Goal: Information Seeking & Learning: Learn about a topic

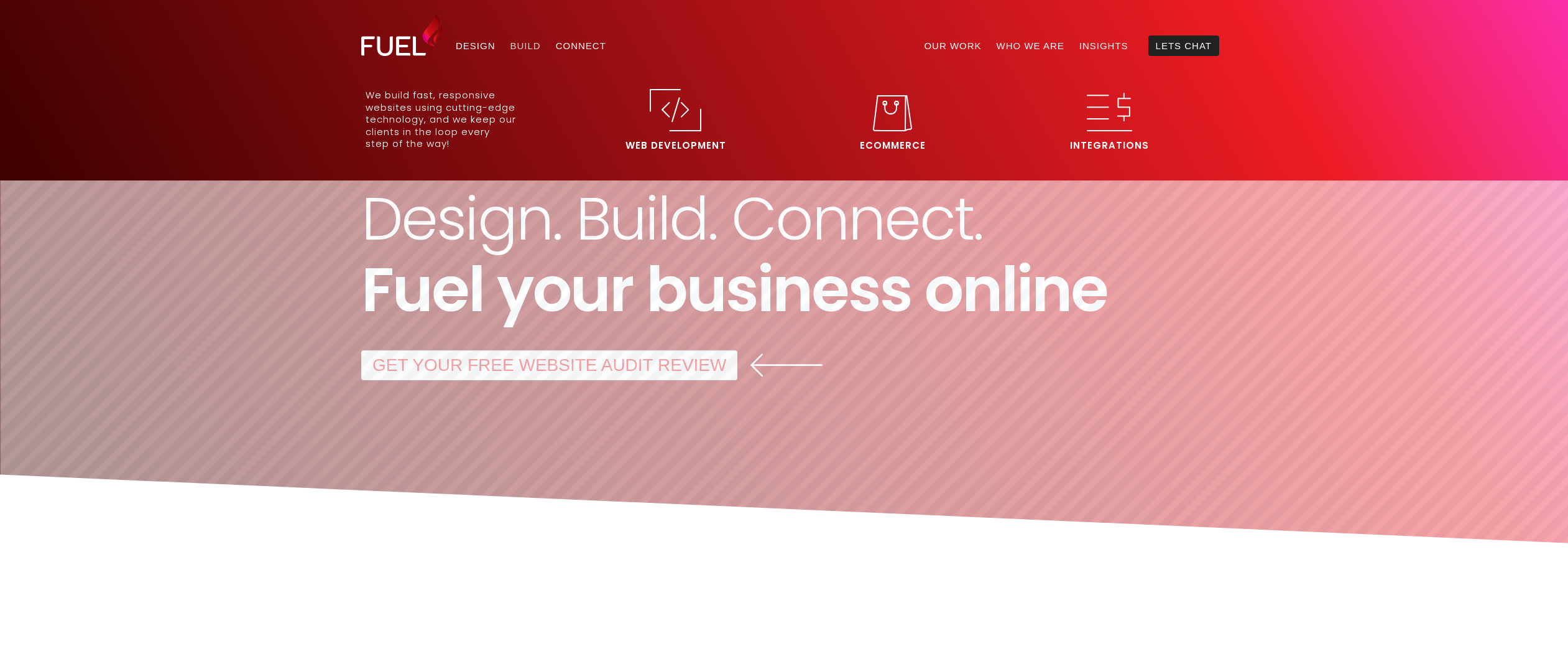
click at [523, 51] on link "Build" at bounding box center [526, 46] width 46 height 20
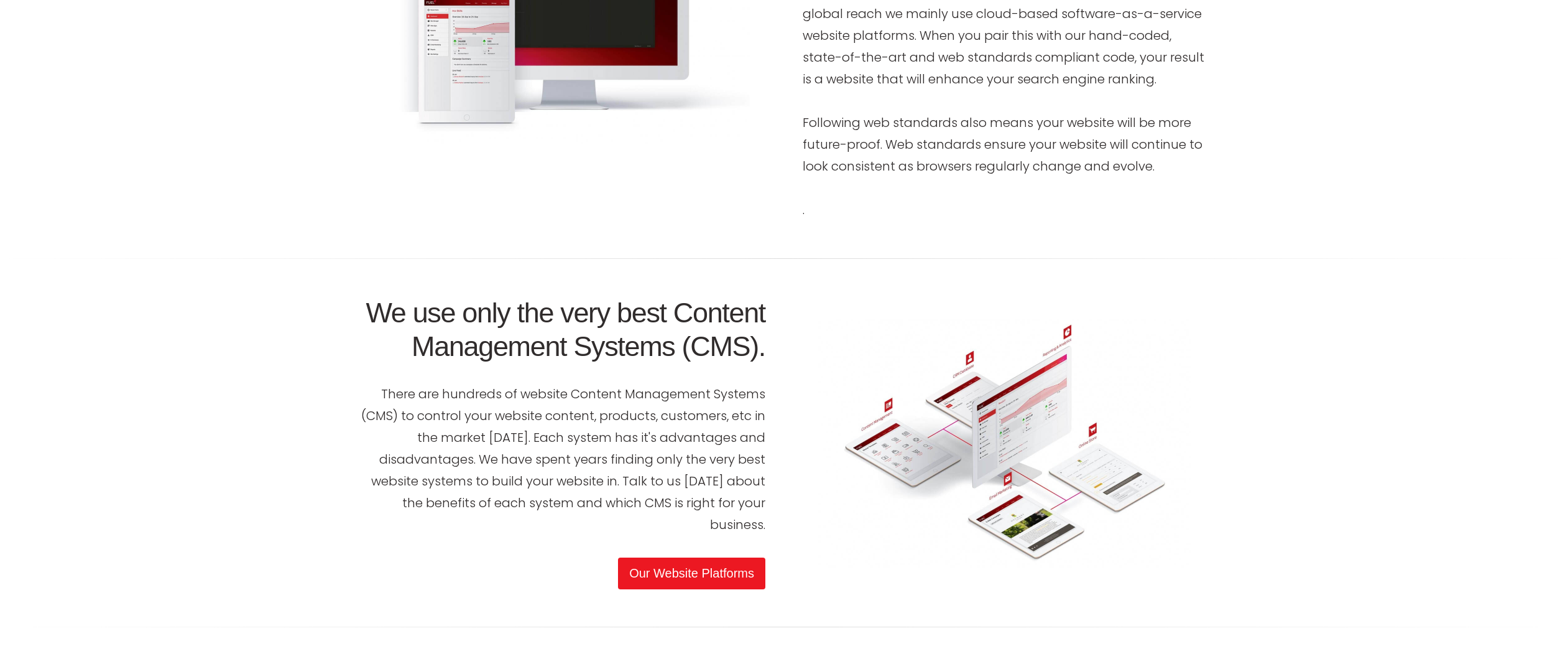
scroll to position [2687, 0]
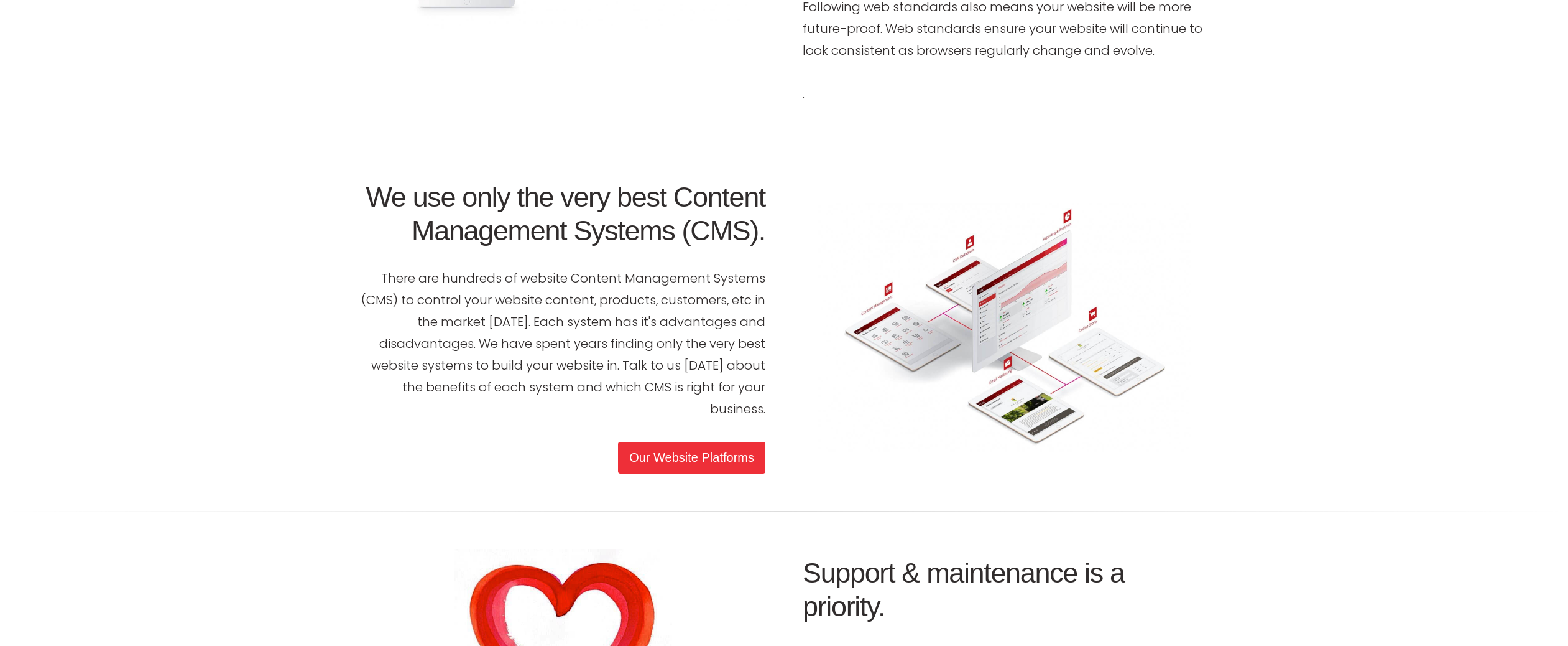
click at [693, 449] on link "Our Website Platforms" at bounding box center [691, 457] width 147 height 32
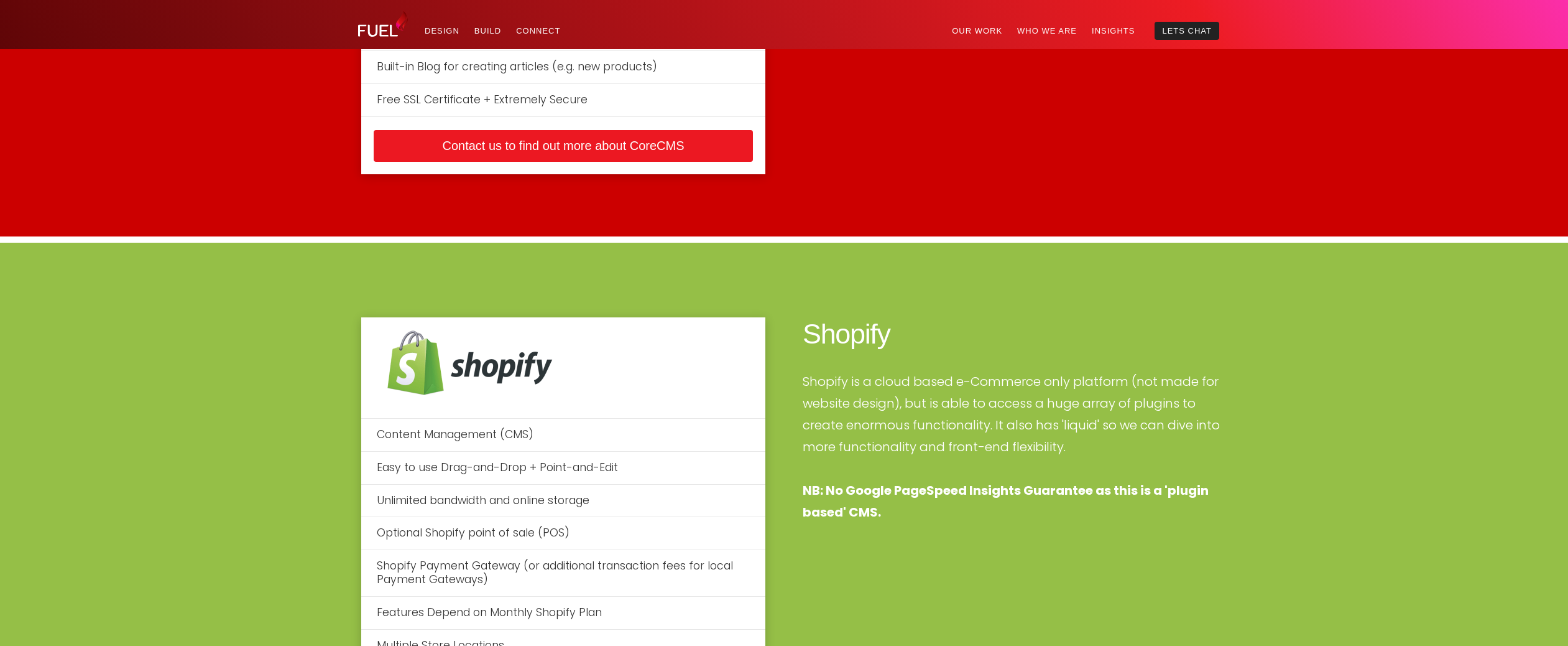
scroll to position [3135, 0]
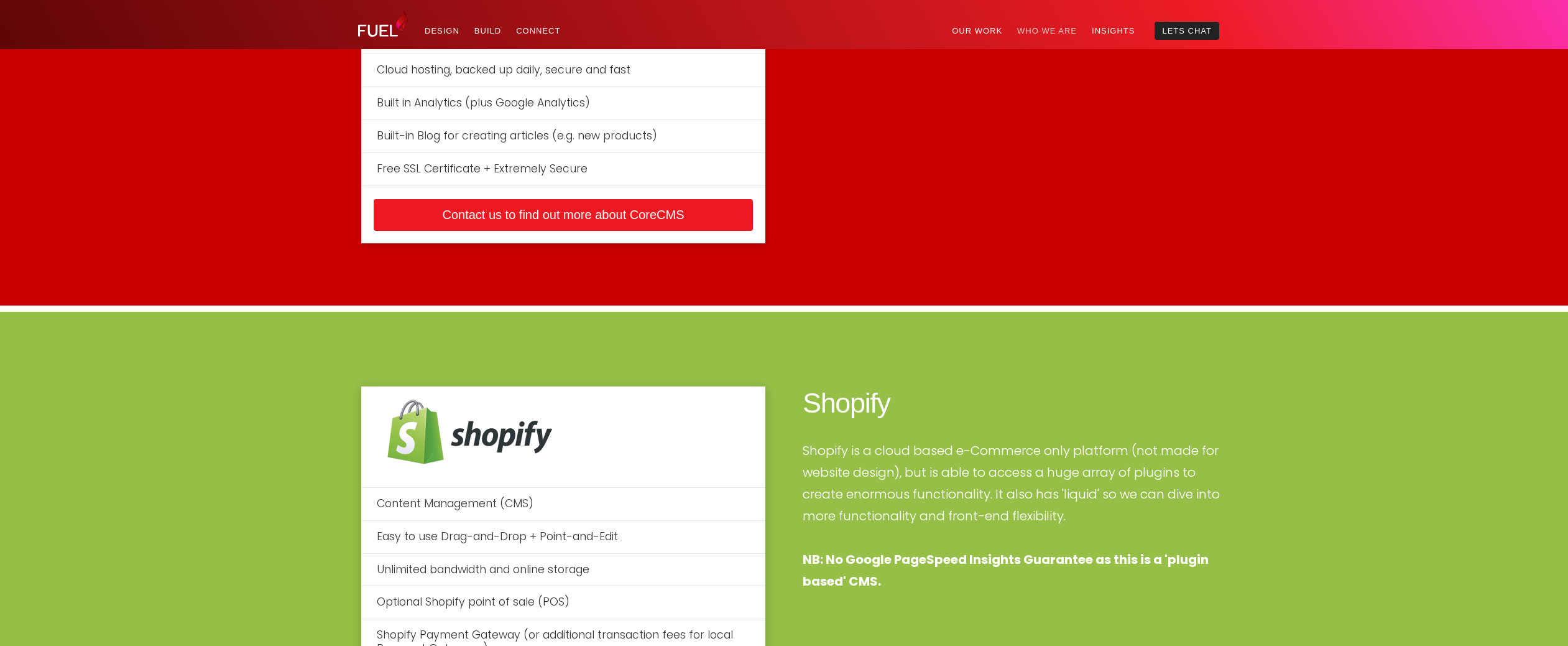
click at [1034, 30] on link "Who We Are" at bounding box center [1046, 31] width 74 height 18
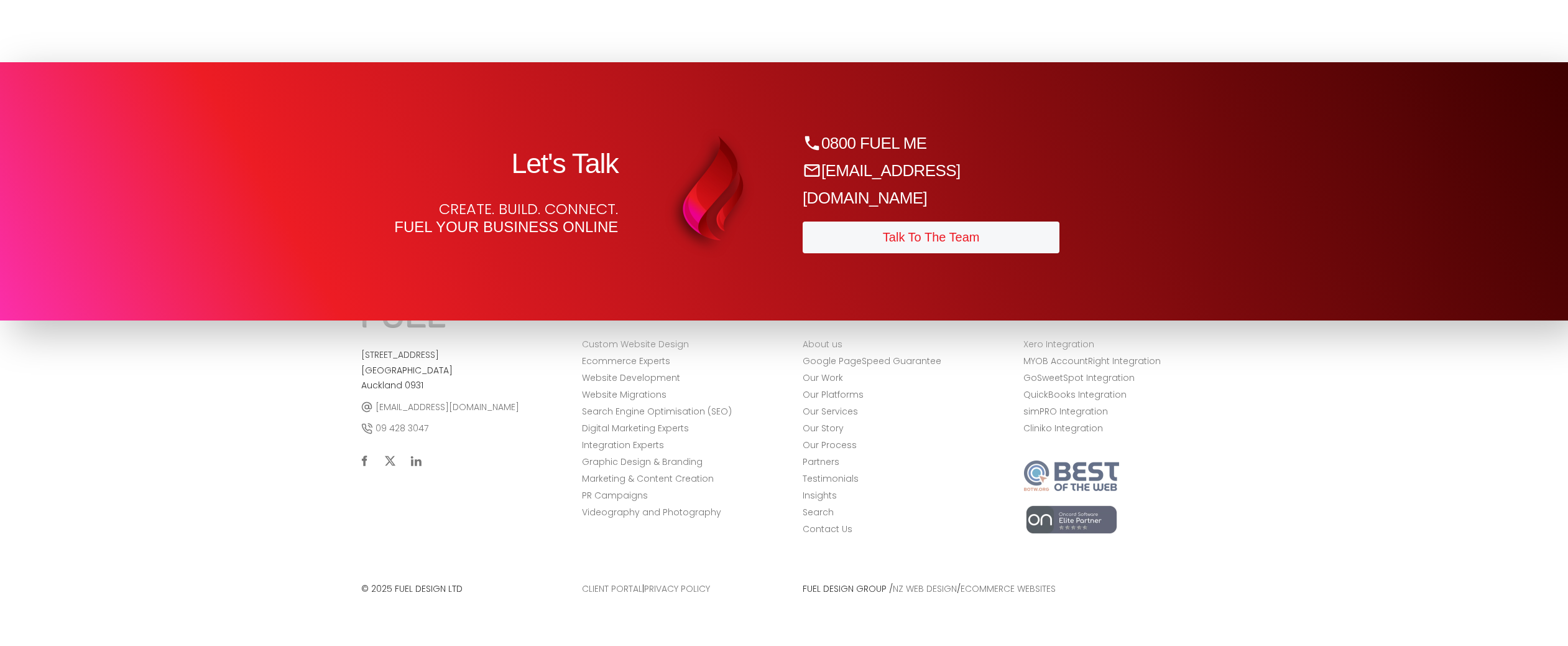
scroll to position [5515, 0]
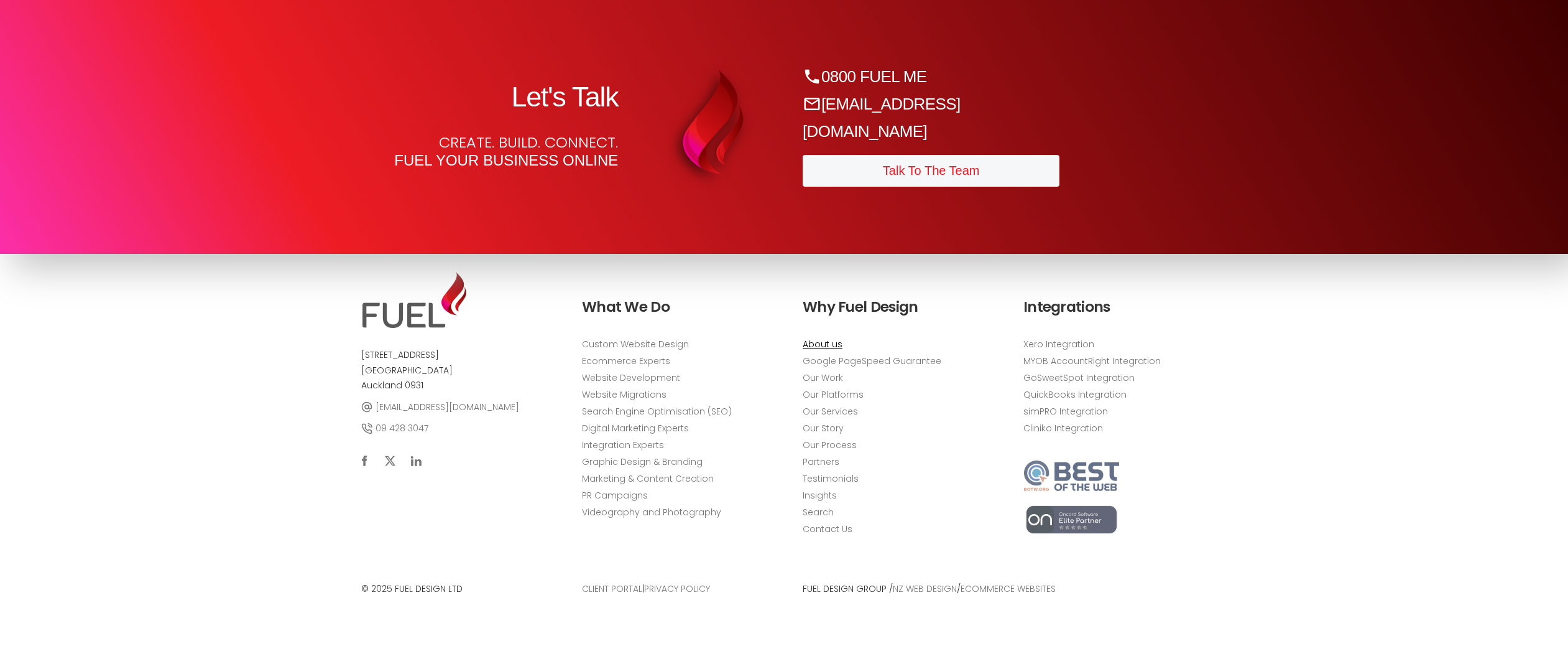
click at [811, 347] on link "About us" at bounding box center [822, 344] width 40 height 13
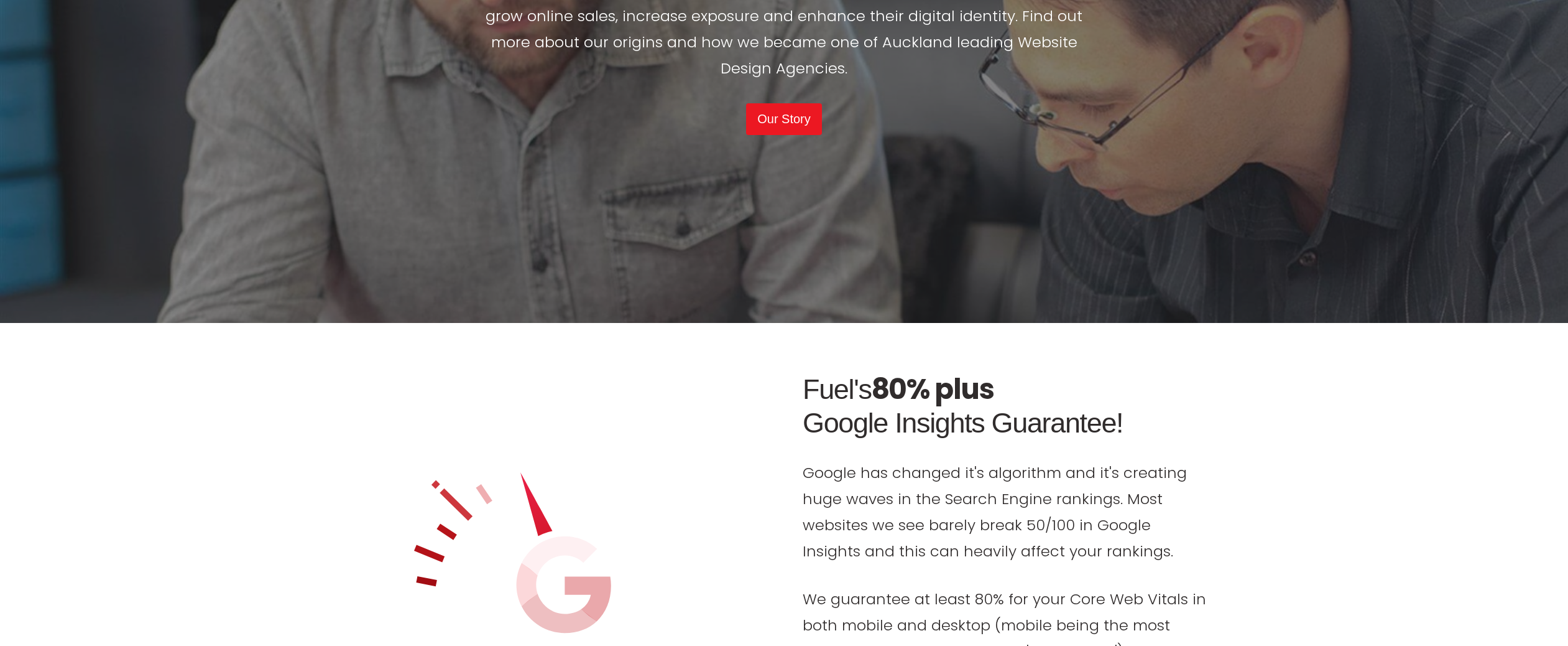
scroll to position [3807, 0]
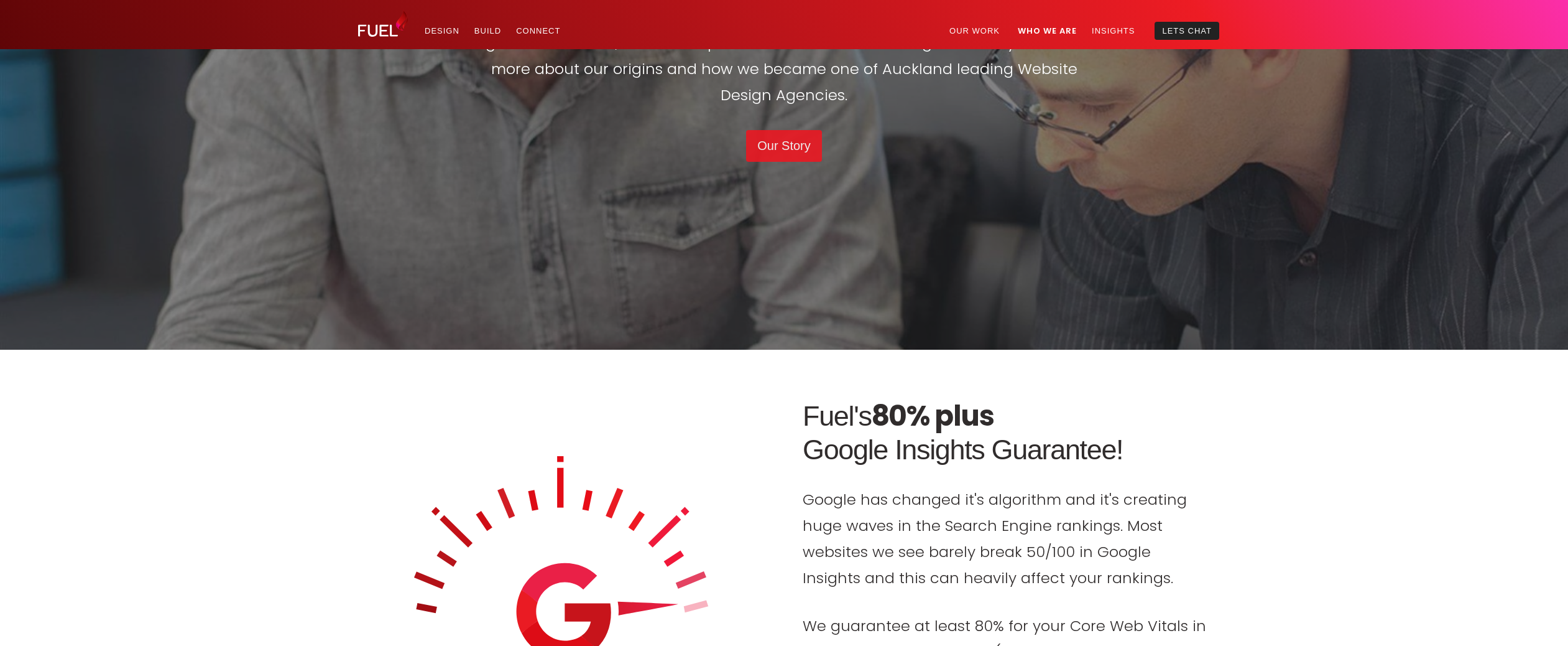
click at [791, 130] on link "Our Story" at bounding box center [783, 146] width 76 height 32
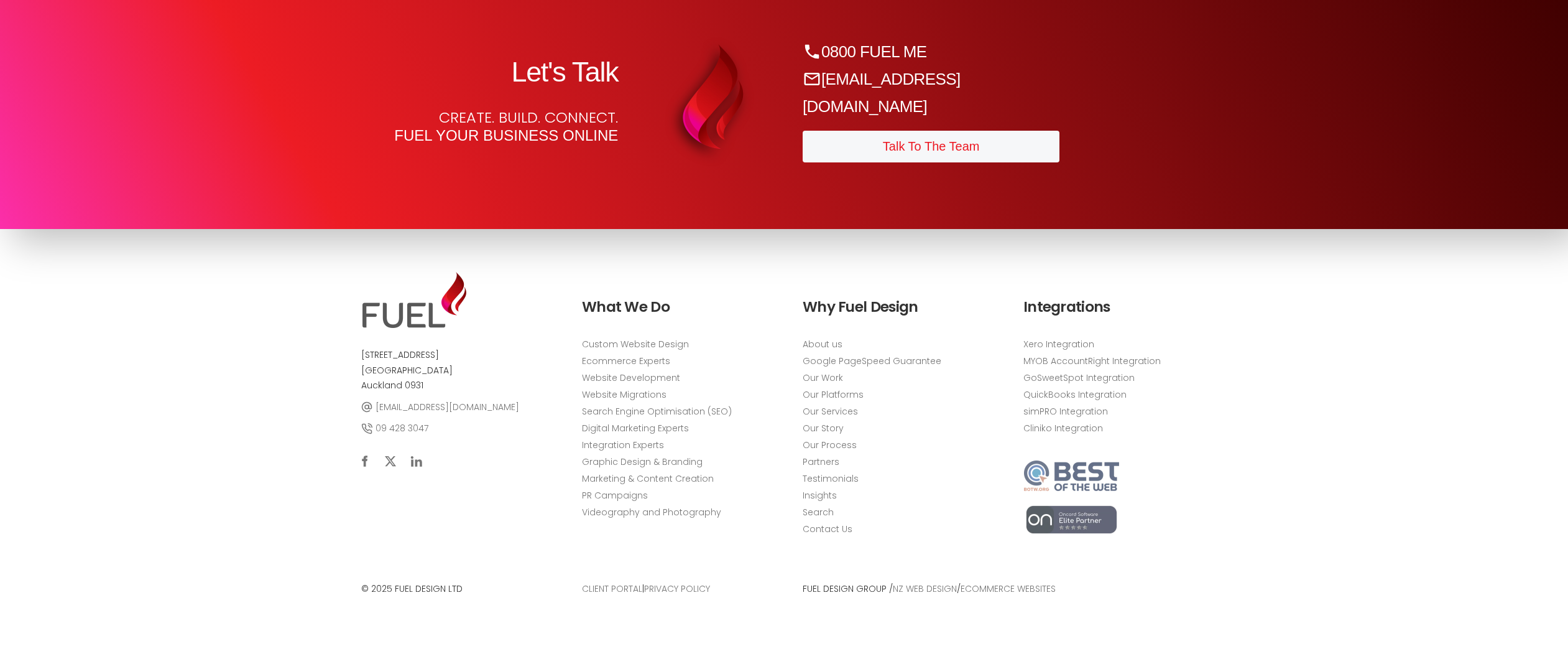
scroll to position [1922, 0]
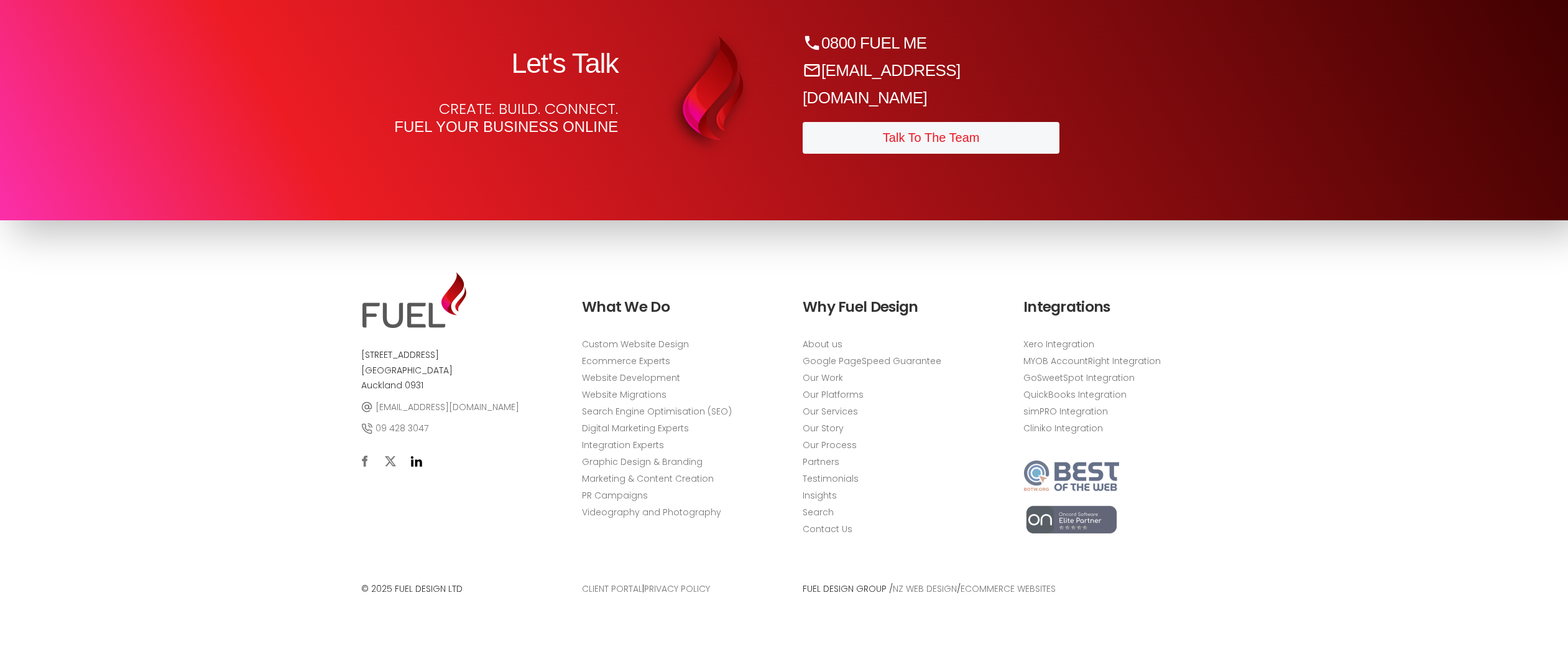
click at [418, 463] on icon at bounding box center [416, 460] width 12 height 12
